Goal: Task Accomplishment & Management: Use online tool/utility

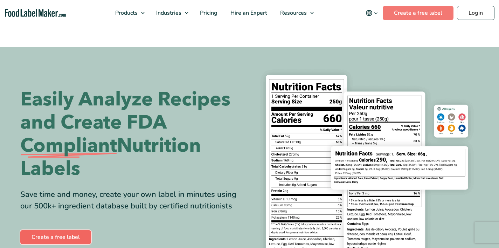
click at [76, 240] on link "Create a free label" at bounding box center [55, 237] width 71 height 14
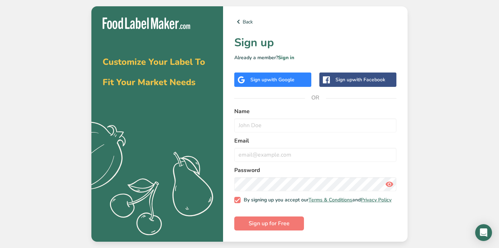
click at [272, 76] on span "with Google" at bounding box center [280, 79] width 27 height 7
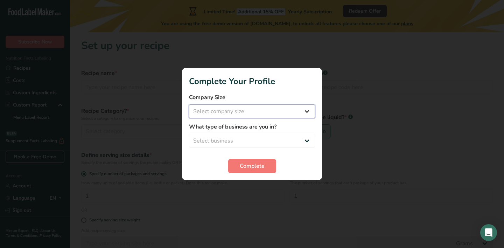
click at [250, 115] on select "Select company size Fewer than 10 Employees 10 to 50 Employees 51 to 500 Employ…" at bounding box center [252, 111] width 126 height 14
select select "1"
click at [254, 141] on select "Select business Packaged Food Manufacturer Restaurant & Cafe Bakery Meal Plans …" at bounding box center [252, 141] width 126 height 14
select select "1"
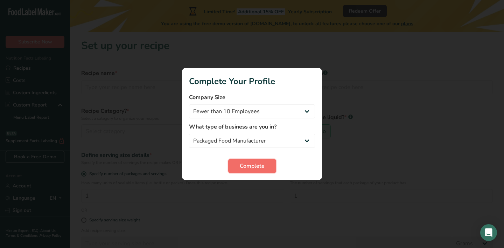
click at [251, 165] on span "Complete" at bounding box center [252, 166] width 25 height 8
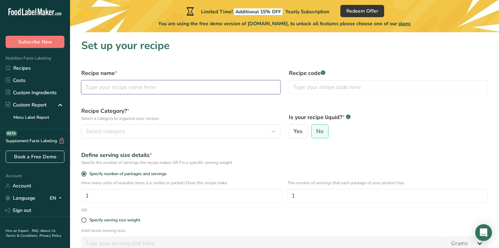
click at [180, 91] on input "text" at bounding box center [180, 87] width 199 height 14
type input "Cinnamon Nut Granola"
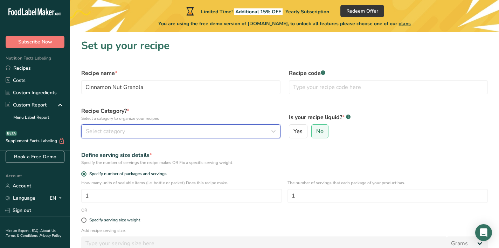
click at [159, 135] on div "Select category" at bounding box center [179, 131] width 186 height 8
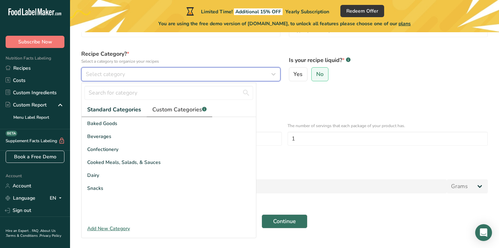
scroll to position [58, 0]
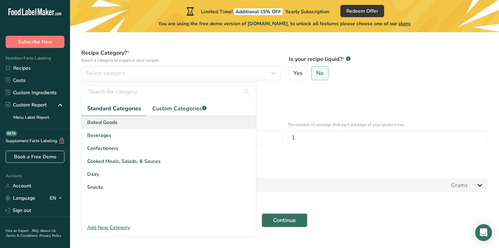
click at [114, 127] on div "Baked Goods" at bounding box center [169, 122] width 174 height 13
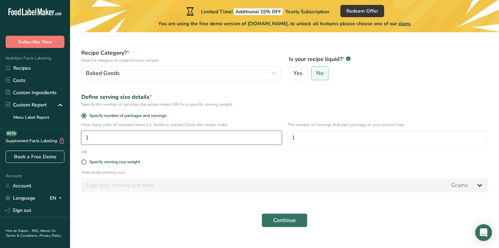
click at [163, 138] on input "1" at bounding box center [181, 138] width 201 height 14
click at [86, 161] on span "Specify serving size weight" at bounding box center [113, 161] width 54 height 5
click at [86, 161] on input "Specify serving size weight" at bounding box center [83, 162] width 5 height 5
radio input "true"
radio input "false"
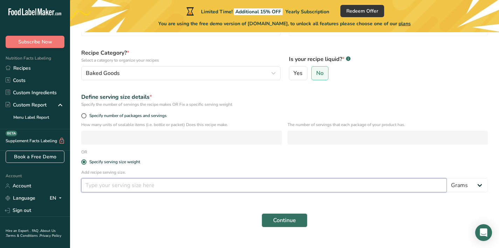
click at [141, 186] on input "number" at bounding box center [263, 185] width 365 height 14
type input "1"
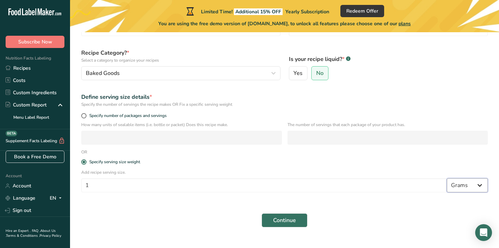
click at [476, 183] on select "Grams kg mg mcg lb oz l mL fl oz tbsp tsp cup qt gallon" at bounding box center [467, 185] width 41 height 14
select select "5"
click at [321, 154] on form "Recipe name * Cinnamon Nut Granola Recipe code .a-a{fill:#347362;}.b-a{fill:#ff…" at bounding box center [284, 119] width 415 height 225
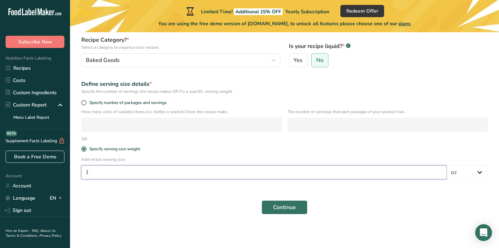
click at [235, 177] on input "1" at bounding box center [263, 172] width 365 height 14
type input "2"
click at [295, 206] on span "Continue" at bounding box center [284, 207] width 23 height 8
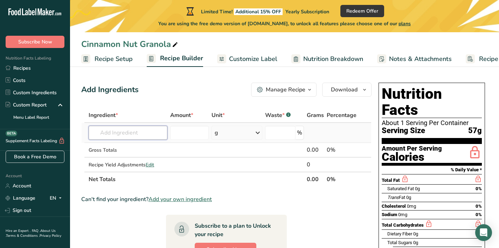
click at [127, 134] on input "text" at bounding box center [128, 133] width 79 height 14
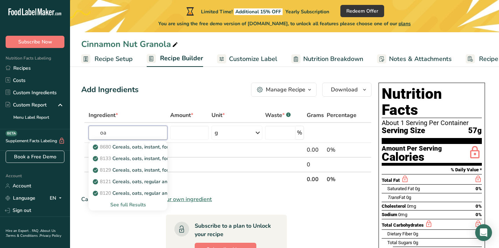
type input "o"
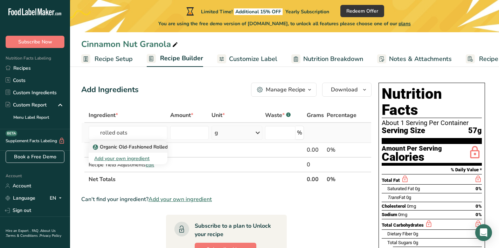
click at [137, 147] on p "Organic Old-Fashioned Rolled Oats" at bounding box center [137, 146] width 86 height 7
type input "Organic Old-Fashioned Rolled Oats"
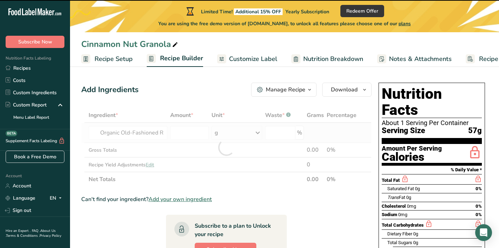
type input "0"
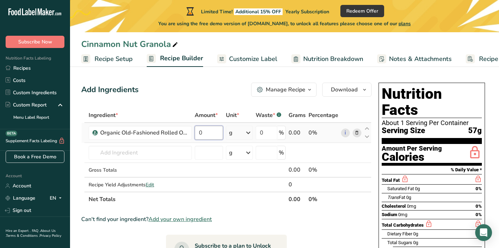
click at [212, 134] on input "0" at bounding box center [209, 133] width 28 height 14
type input "955"
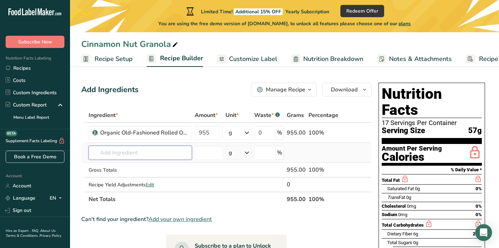
click at [132, 155] on input "text" at bounding box center [140, 153] width 103 height 14
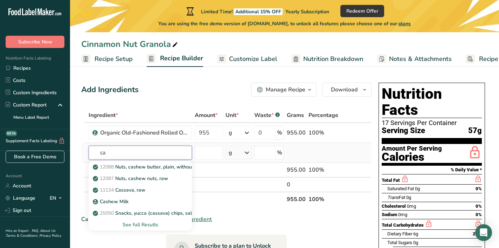
type input "c"
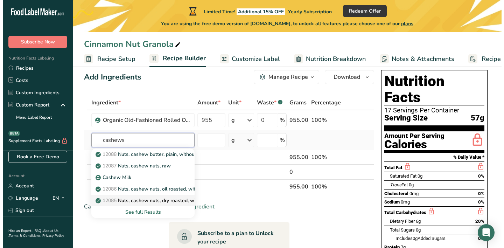
scroll to position [14, 0]
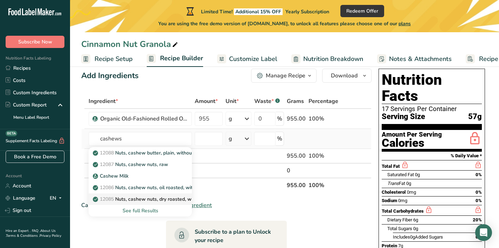
click at [156, 201] on p "12085 Nuts, cashew nuts, dry roasted, without salt added" at bounding box center [161, 198] width 135 height 7
type input "Nuts, cashew nuts, dry roasted, without salt added"
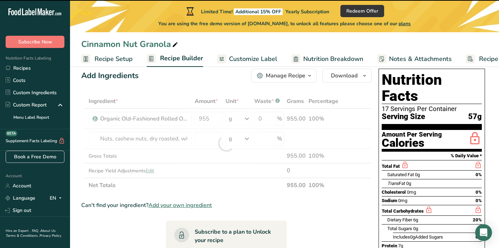
type input "0"
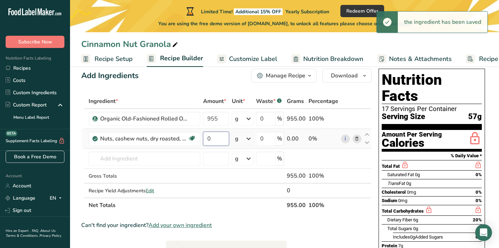
click at [222, 140] on input "0" at bounding box center [216, 139] width 26 height 14
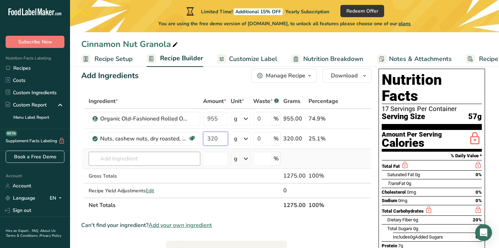
type input "320"
click at [155, 159] on div "Ingredient * Amount * Unit * Waste * .a-a{fill:#347362;}.b-a{fill:#fff;} Grams …" at bounding box center [226, 153] width 290 height 119
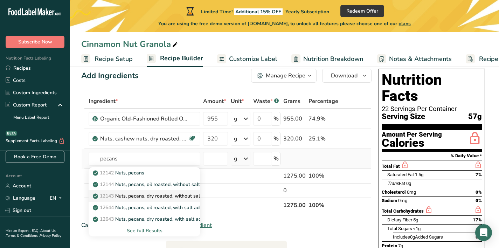
click at [193, 196] on p "12143 Nuts, pecans, dry roasted, without salt added" at bounding box center [155, 195] width 123 height 7
type input "Nuts, pecans, dry roasted, without salt added"
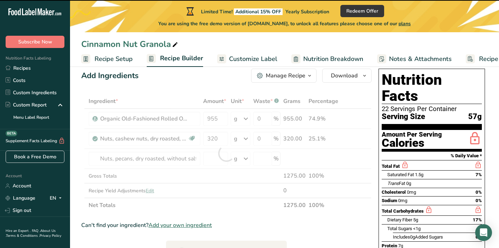
type input "0"
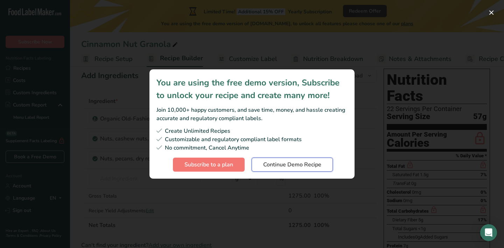
click at [302, 169] on button "Continue Demo Recipe" at bounding box center [292, 165] width 81 height 14
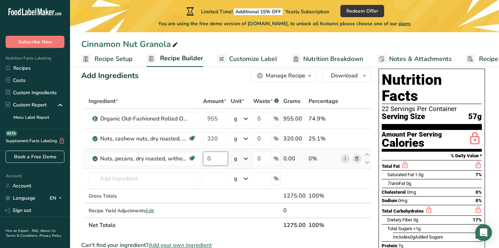
click at [214, 161] on input "0" at bounding box center [215, 159] width 25 height 14
type input "255"
click at [170, 179] on div "Ingredient * Amount * Unit * Waste * .a-a{fill:#347362;}.b-a{fill:#fff;} Grams …" at bounding box center [226, 163] width 290 height 139
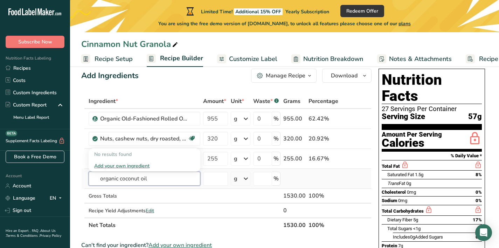
click at [110, 180] on input "organic coconut oil" at bounding box center [145, 179] width 112 height 14
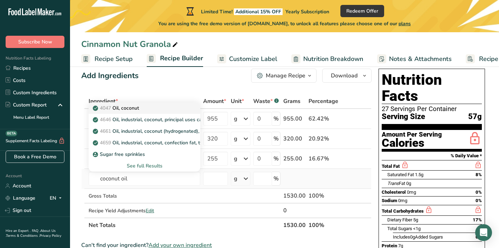
click at [146, 108] on div "4047 Oil, coconut" at bounding box center [138, 107] width 89 height 7
type input "Oil, coconut"
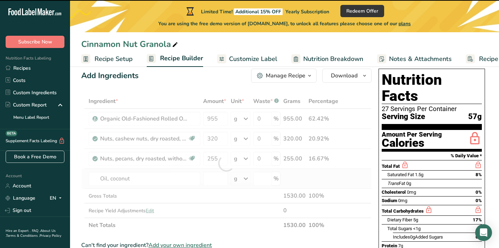
type input "0"
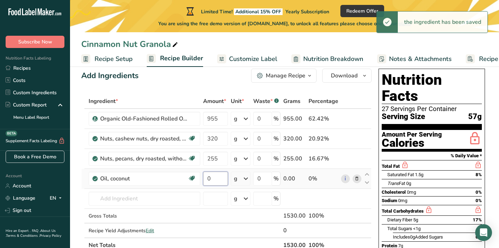
click at [220, 173] on input "0" at bounding box center [215, 179] width 25 height 14
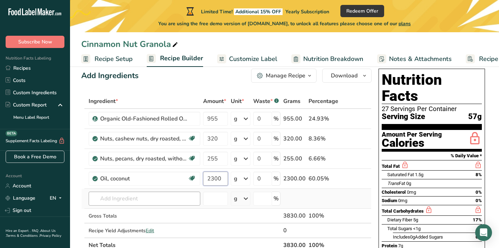
type input "2300"
click at [141, 201] on div "Ingredient * Amount * Unit * Waste * .a-a{fill:#347362;}.b-a{fill:#fff;} Grams …" at bounding box center [226, 173] width 290 height 159
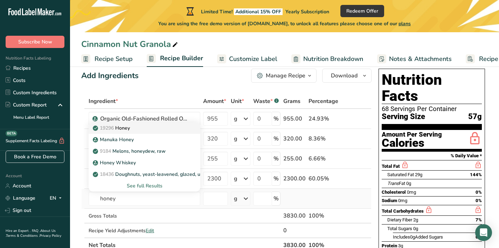
click at [153, 128] on div "19296 Honey" at bounding box center [138, 127] width 89 height 7
type input "Honey"
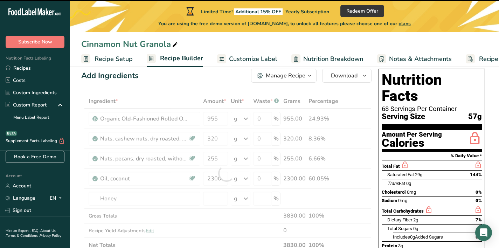
type input "0"
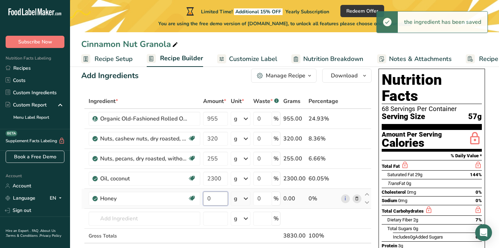
click at [218, 200] on input "0" at bounding box center [215, 199] width 25 height 14
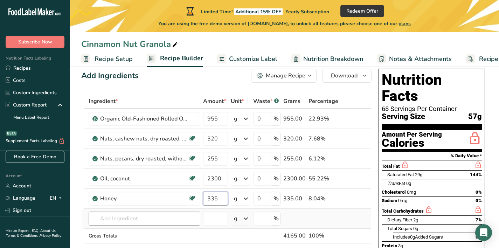
type input "335"
click at [139, 218] on div "Ingredient * Amount * Unit * Waste * .a-a{fill:#347362;}.b-a{fill:#fff;} Grams …" at bounding box center [226, 183] width 290 height 179
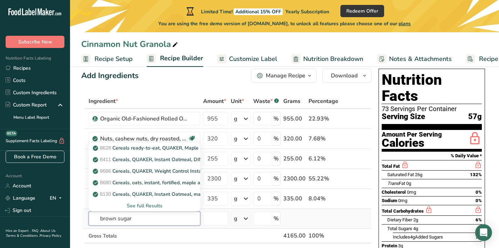
type input "brown sugar"
click at [140, 206] on div "See full Results" at bounding box center [144, 205] width 100 height 7
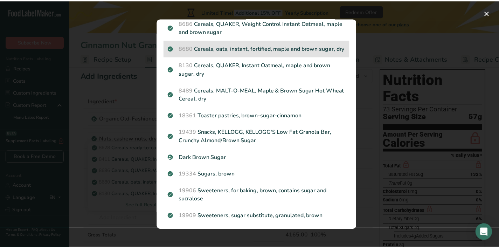
scroll to position [85, 0]
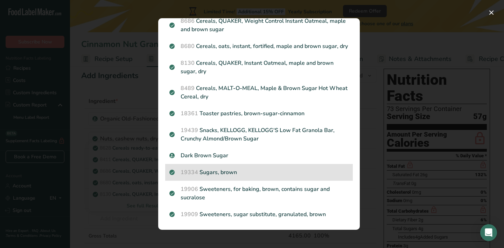
click at [237, 169] on p "19334 Sugars, brown" at bounding box center [258, 172] width 179 height 8
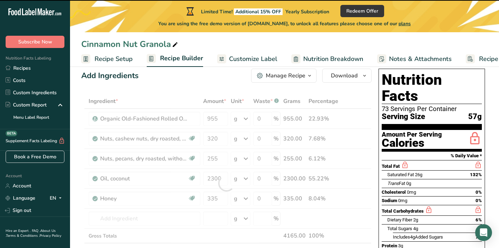
type input "0"
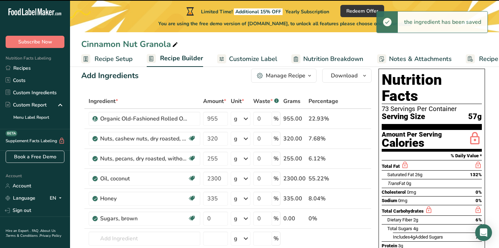
scroll to position [70, 0]
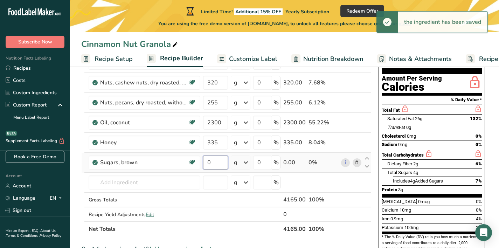
click at [216, 163] on input "0" at bounding box center [215, 162] width 25 height 14
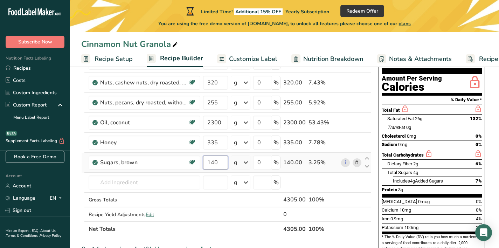
type input "140"
click at [210, 141] on div "Ingredient * Amount * Unit * Waste * .a-a{fill:#347362;}.b-a{fill:#fff;} Grams …" at bounding box center [226, 137] width 290 height 199
type input "235"
click at [130, 181] on div "Ingredient * Amount * Unit * Waste * .a-a{fill:#347362;}.b-a{fill:#fff;} Grams …" at bounding box center [226, 137] width 290 height 199
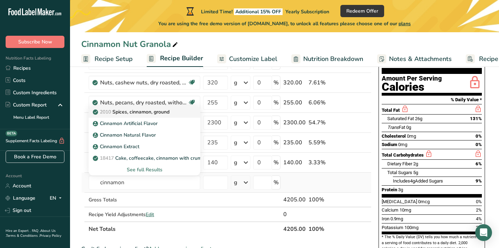
click at [169, 111] on p "2010 Spices, cinnamon, ground" at bounding box center [131, 111] width 75 height 7
type input "Spices, cinnamon, ground"
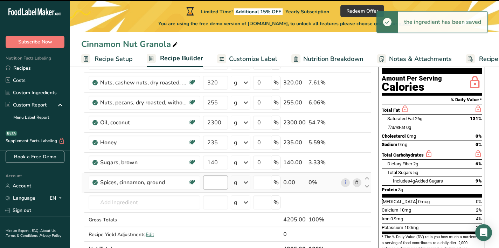
type input "0"
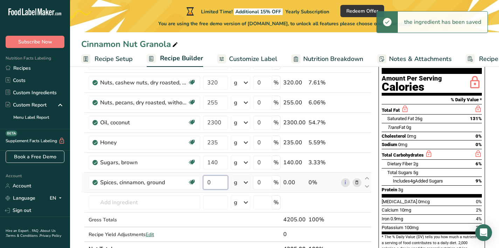
click at [215, 180] on input "0" at bounding box center [215, 182] width 25 height 14
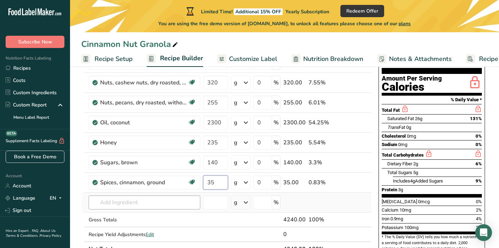
type input "35"
click at [151, 203] on div "Ingredient * Amount * Unit * Waste * .a-a{fill:#347362;}.b-a{fill:#fff;} Grams …" at bounding box center [226, 147] width 290 height 218
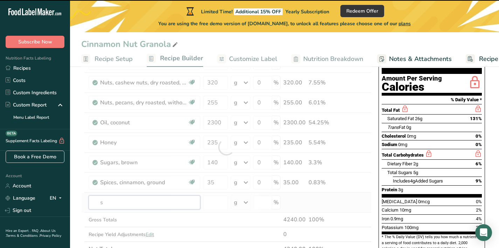
type input "sa"
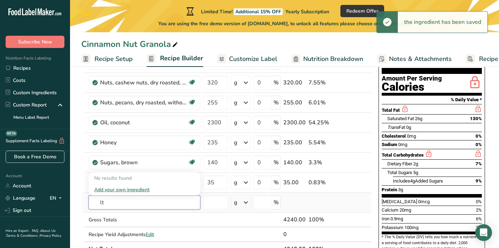
type input "l"
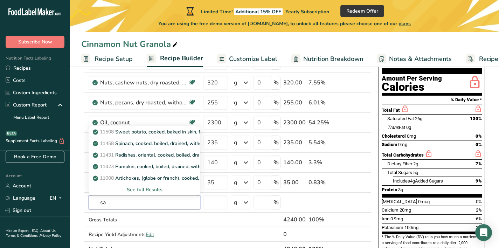
type input "sa"
click at [82, 135] on td at bounding box center [83, 143] width 3 height 20
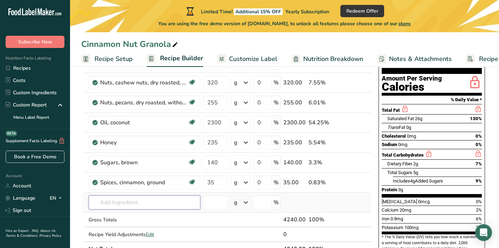
click at [135, 207] on input "text" at bounding box center [145, 202] width 112 height 14
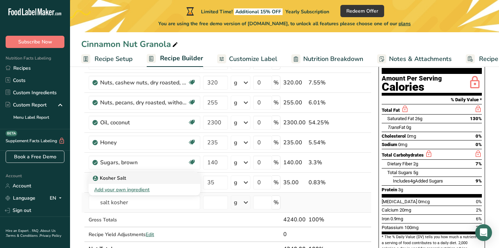
click at [117, 180] on p "Kosher Salt" at bounding box center [110, 177] width 32 height 7
type input "Kosher Salt"
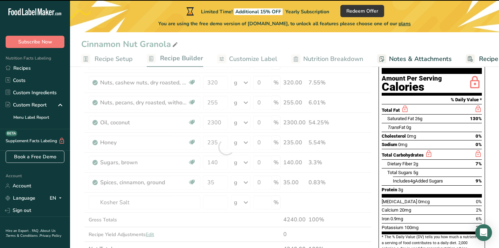
type input "0"
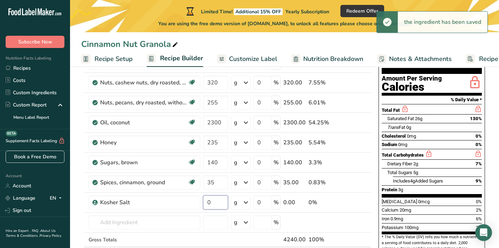
click at [213, 203] on input "0" at bounding box center [215, 202] width 25 height 14
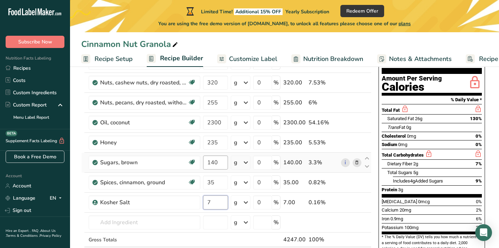
type input "7"
click at [213, 163] on div "Ingredient * Amount * Unit * Waste * .a-a{fill:#347362;}.b-a{fill:#fff;} Grams …" at bounding box center [226, 157] width 290 height 238
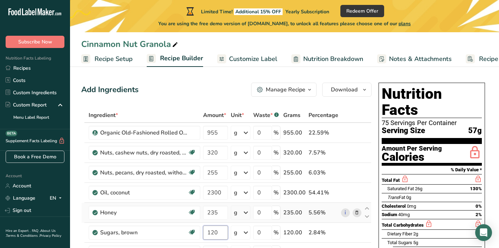
scroll to position [1, 0]
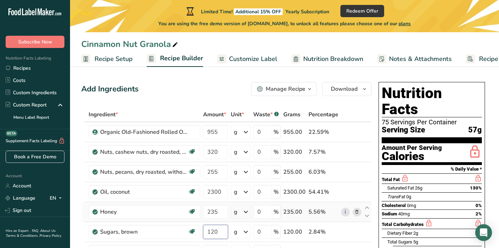
type input "120"
